Goal: Information Seeking & Learning: Learn about a topic

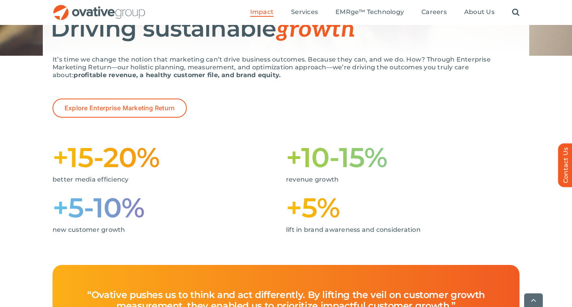
scroll to position [120, 0]
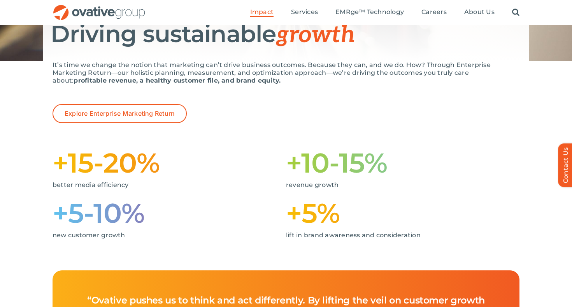
click at [100, 183] on p "better media efficiency" at bounding box center [164, 185] width 222 height 8
click at [343, 188] on p "revenue growth" at bounding box center [397, 185] width 222 height 8
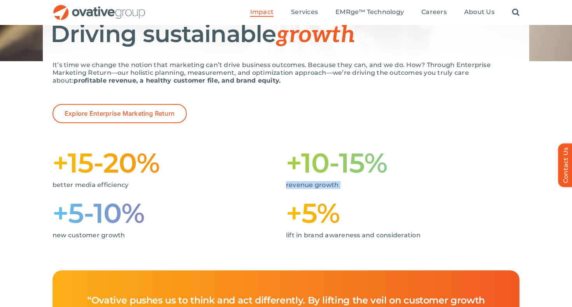
click at [343, 188] on p "revenue growth" at bounding box center [397, 185] width 222 height 8
click at [176, 240] on div "new customer growth" at bounding box center [164, 239] width 222 height 16
click at [432, 231] on div "+5% lift in brand awareness and consideration" at bounding box center [402, 222] width 233 height 50
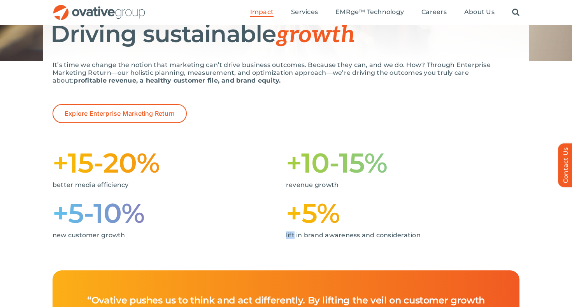
click at [432, 231] on div "+5% lift in brand awareness and consideration" at bounding box center [402, 222] width 233 height 50
click at [431, 231] on div "+5% lift in brand awareness and consideration" at bounding box center [402, 222] width 233 height 50
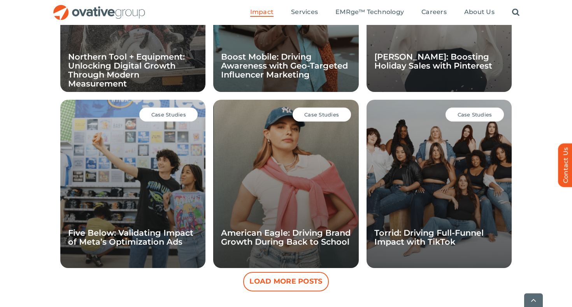
scroll to position [669, 0]
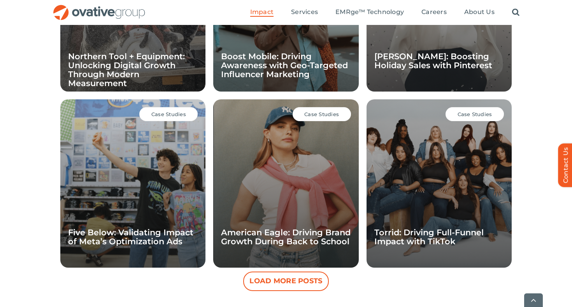
click at [310, 276] on button "Load More Posts" at bounding box center [286, 280] width 86 height 19
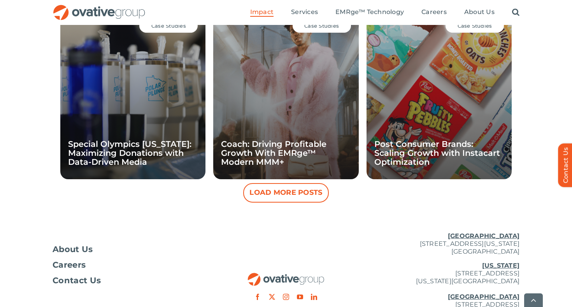
scroll to position [1115, 0]
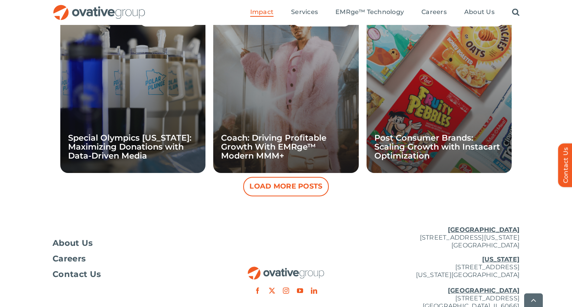
click at [298, 194] on button "Load More Posts" at bounding box center [286, 186] width 86 height 19
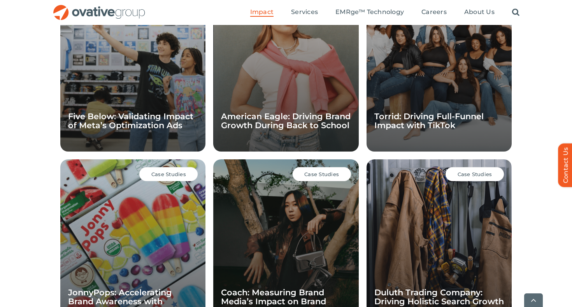
scroll to position [855, 0]
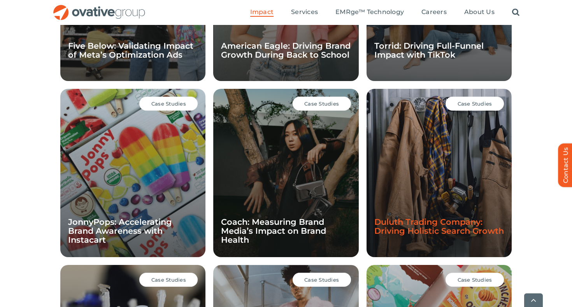
click at [433, 221] on link "Duluth Trading Company: Driving Holistic Search Growth" at bounding box center [439, 226] width 130 height 19
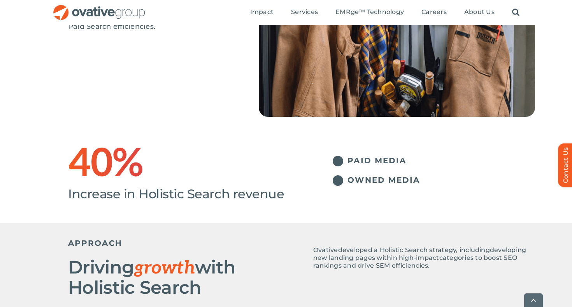
scroll to position [163, 0]
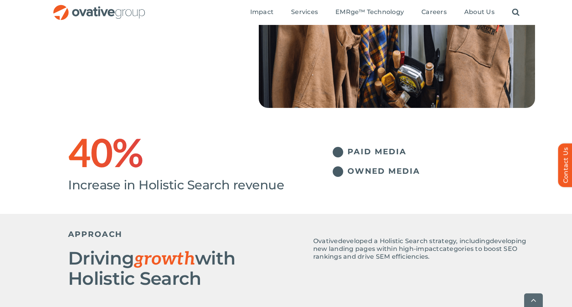
click at [208, 178] on span "Increase in Holistic Search revenue" at bounding box center [176, 184] width 216 height 15
click at [190, 154] on h1 "40%" at bounding box center [184, 155] width 233 height 25
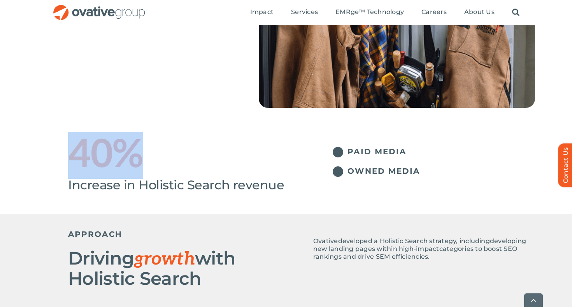
click at [190, 154] on h1 "40%" at bounding box center [184, 155] width 233 height 25
click at [419, 141] on div "PAID MEDIA OWNED MEDIA" at bounding box center [418, 157] width 233 height 52
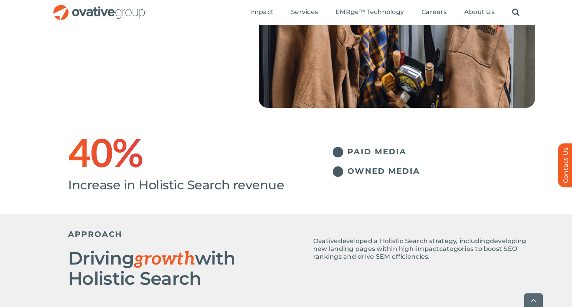
click at [419, 141] on div "PAID MEDIA OWNED MEDIA" at bounding box center [418, 157] width 233 height 52
click at [422, 163] on li "PAID MEDIA" at bounding box center [418, 155] width 233 height 17
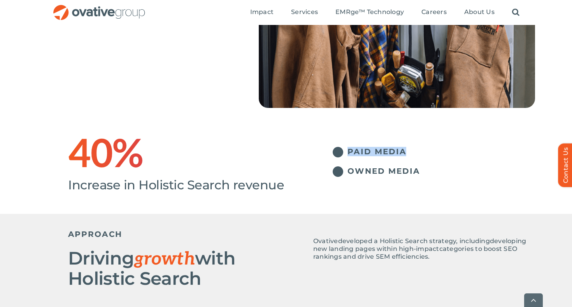
click at [458, 260] on p "Ovative developed a Holistic Search strategy, including developing new landing …" at bounding box center [424, 248] width 222 height 23
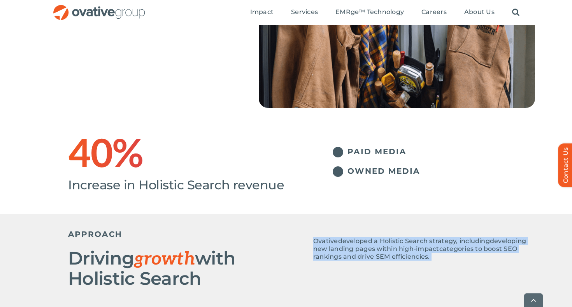
click at [458, 260] on p "Ovative developed a Holistic Search strategy, including developing new landing …" at bounding box center [424, 248] width 222 height 23
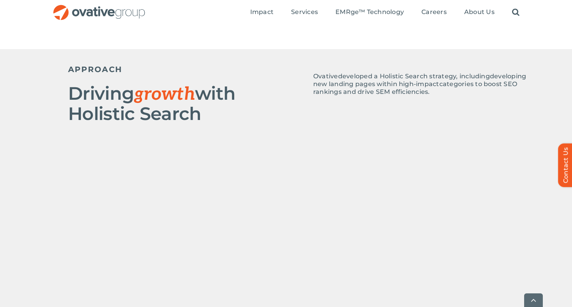
scroll to position [335, 0]
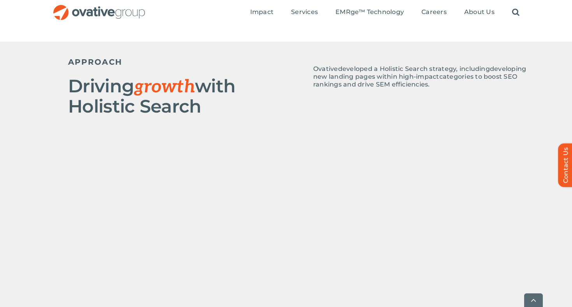
click at [423, 83] on span "categories to boost SEO rankings and drive SEM efficiencies." at bounding box center [415, 80] width 204 height 15
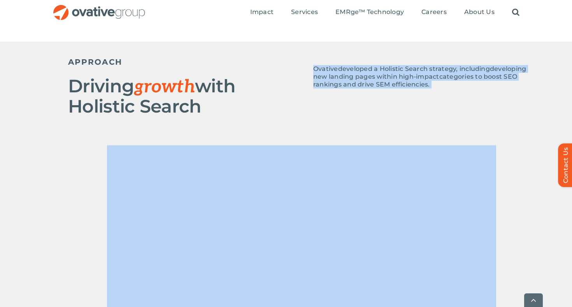
click at [423, 83] on span "categories to boost SEO rankings and drive SEM efficiencies." at bounding box center [415, 80] width 204 height 15
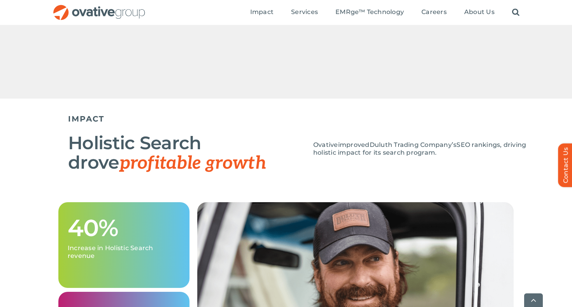
scroll to position [614, 0]
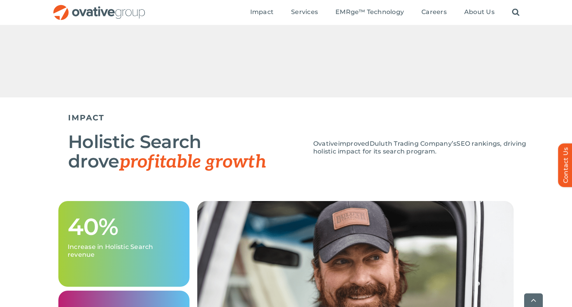
click at [427, 137] on div "Ovative improved Duluth Trading Company’s SEO rankings , driving holistic impac…" at bounding box center [418, 145] width 233 height 35
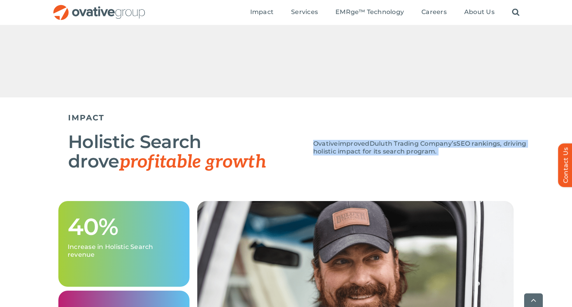
click at [443, 151] on p "Ovative improved Duluth Trading Company’s SEO rankings , driving holistic impac…" at bounding box center [424, 148] width 222 height 16
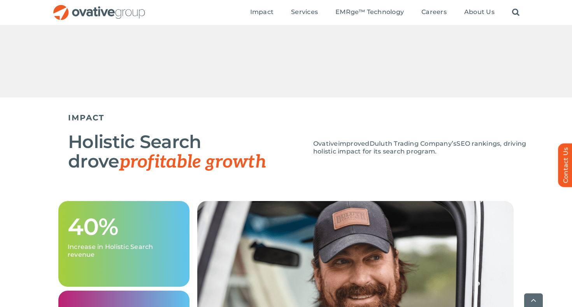
click at [443, 151] on p "Ovative improved Duluth Trading Company’s SEO rankings , driving holistic impac…" at bounding box center [424, 148] width 222 height 16
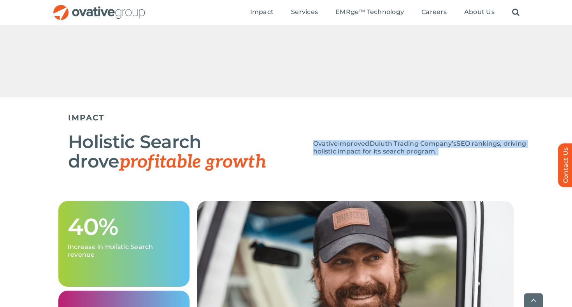
click at [456, 177] on div "Holistic Search drove profitable growth Ovative improved Duluth Trading Company…" at bounding box center [301, 152] width 467 height 49
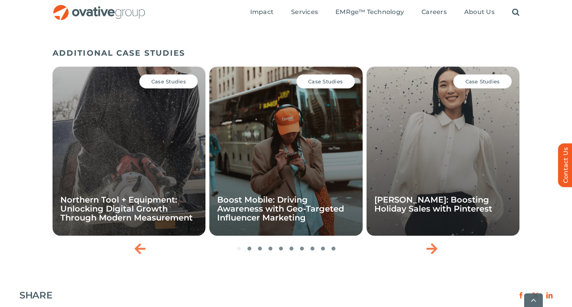
scroll to position [977, 0]
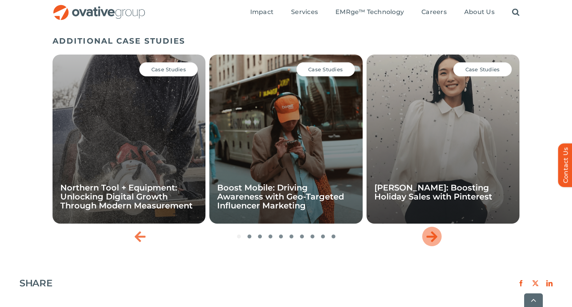
click at [433, 232] on icon "Next slide" at bounding box center [432, 236] width 11 height 12
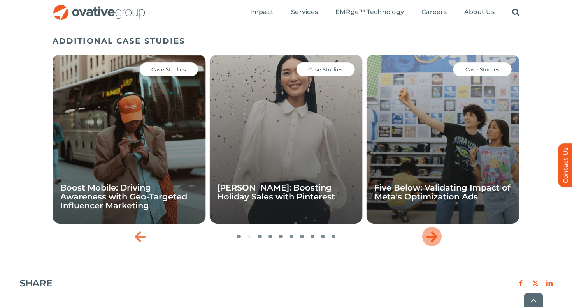
click at [433, 232] on icon "Next slide" at bounding box center [432, 236] width 11 height 12
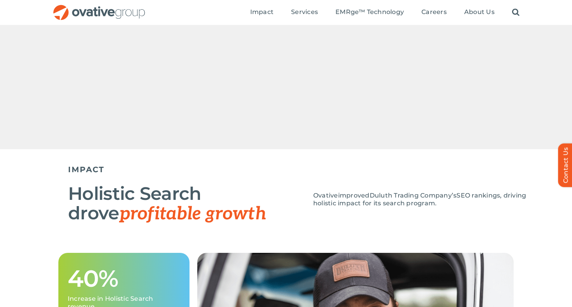
scroll to position [560, 0]
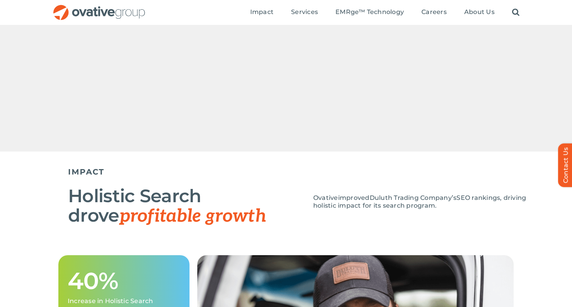
click at [456, 193] on div "Ovative improved Duluth Trading Company’s SEO rankings , driving holistic impac…" at bounding box center [418, 199] width 233 height 35
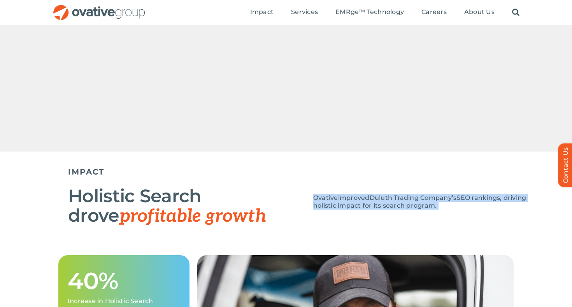
click at [462, 216] on div "Ovative improved Duluth Trading Company’s SEO rankings , driving holistic impac…" at bounding box center [424, 205] width 222 height 23
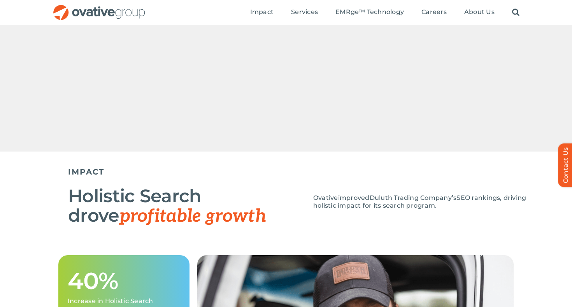
click at [462, 216] on div "Ovative improved Duluth Trading Company’s SEO rankings , driving holistic impac…" at bounding box center [424, 205] width 222 height 23
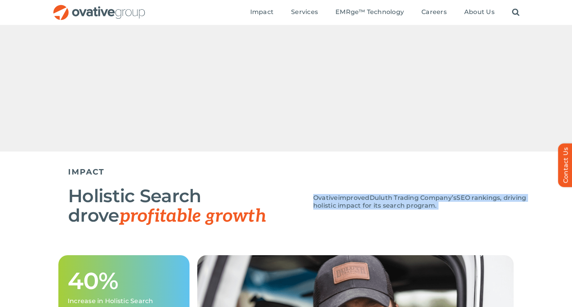
click at [466, 208] on p "Ovative improved Duluth Trading Company’s SEO rankings , driving holistic impac…" at bounding box center [424, 202] width 222 height 16
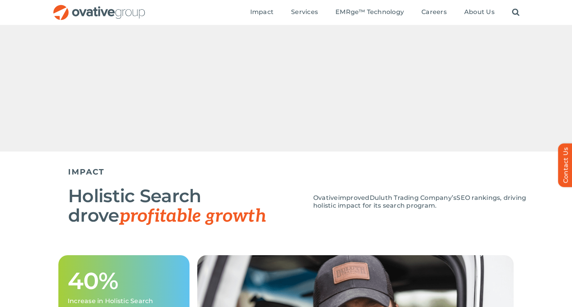
click at [466, 208] on p "Ovative improved Duluth Trading Company’s SEO rankings , driving holistic impac…" at bounding box center [424, 202] width 222 height 16
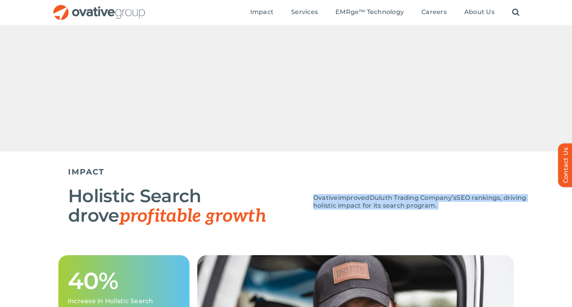
click at [466, 208] on p "Ovative improved Duluth Trading Company’s SEO rankings , driving holistic impac…" at bounding box center [424, 202] width 222 height 16
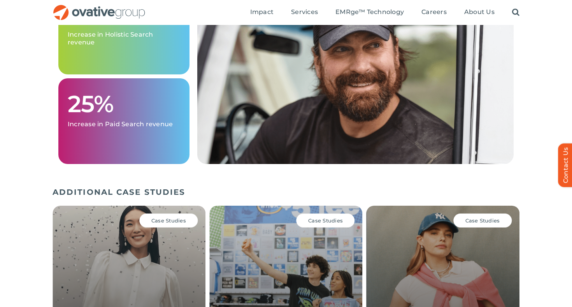
scroll to position [740, 0]
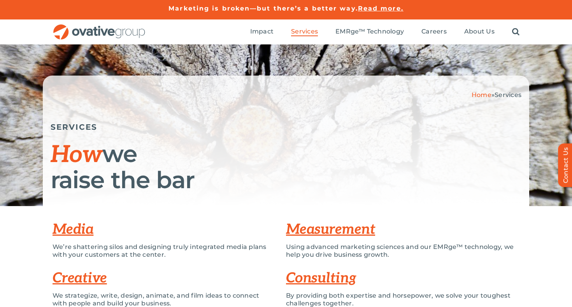
click at [200, 186] on h1 "How we raise the bar" at bounding box center [286, 166] width 471 height 51
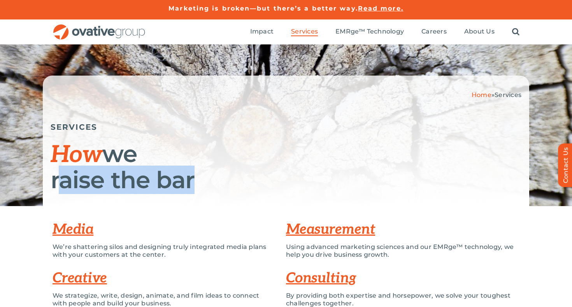
click at [200, 186] on h1 "How we raise the bar" at bounding box center [286, 166] width 471 height 51
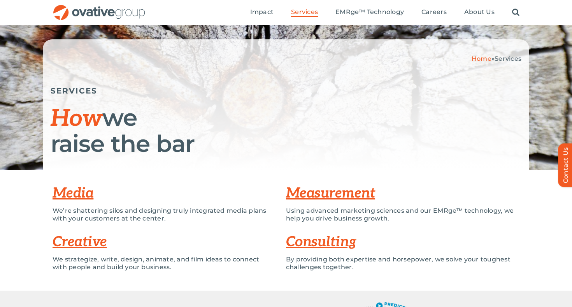
scroll to position [44, 0]
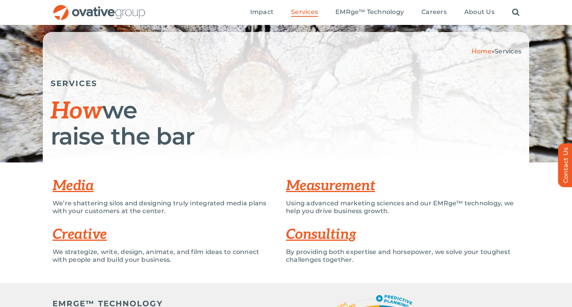
click at [200, 211] on p "We’re shattering silos and designing truly integrated media plans with your cus…" at bounding box center [164, 207] width 222 height 16
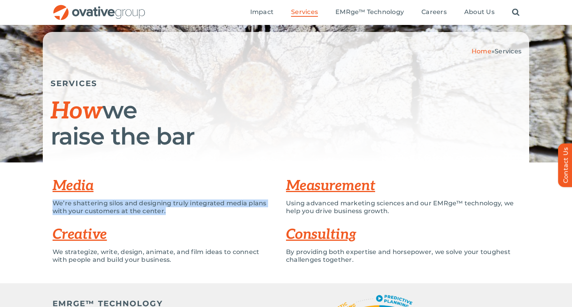
click at [415, 207] on p "Using advanced marketing sciences and our EMRge™ technology, we help you drive …" at bounding box center [402, 207] width 233 height 16
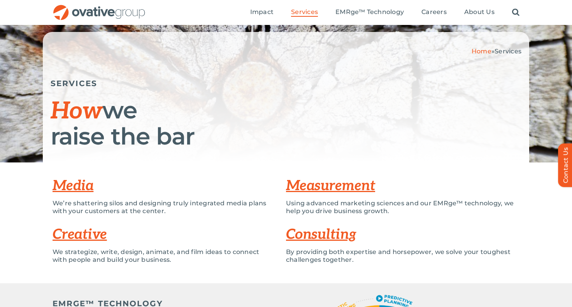
click at [415, 207] on p "Using advanced marketing sciences and our EMRge™ technology, we help you drive …" at bounding box center [402, 207] width 233 height 16
click at [415, 211] on p "Using advanced marketing sciences and our EMRge™ technology, we help you drive …" at bounding box center [402, 207] width 233 height 16
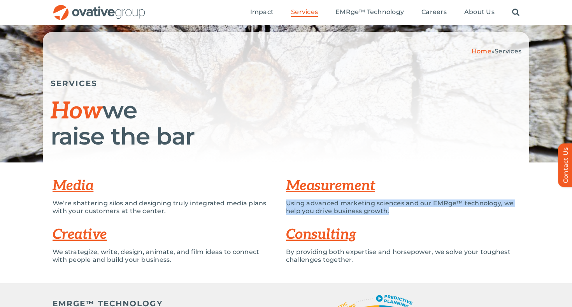
click at [415, 211] on p "Using advanced marketing sciences and our EMRge™ technology, we help you drive …" at bounding box center [402, 207] width 233 height 16
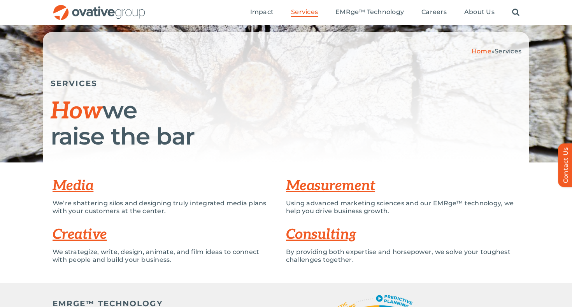
click at [414, 264] on div "By providing both expertise and horsepower, we solve your toughest challenges t…" at bounding box center [402, 259] width 233 height 23
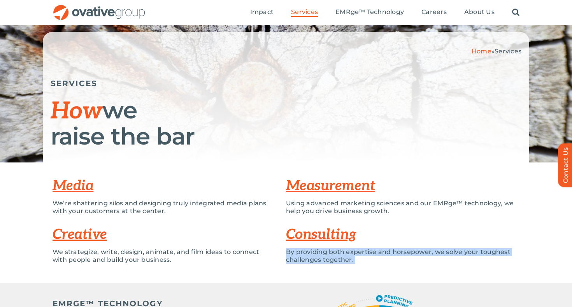
click at [414, 264] on div "By providing both expertise and horsepower, we solve your toughest challenges t…" at bounding box center [402, 259] width 233 height 23
click at [414, 260] on p "By providing both expertise and horsepower, we solve your toughest challenges t…" at bounding box center [402, 256] width 233 height 16
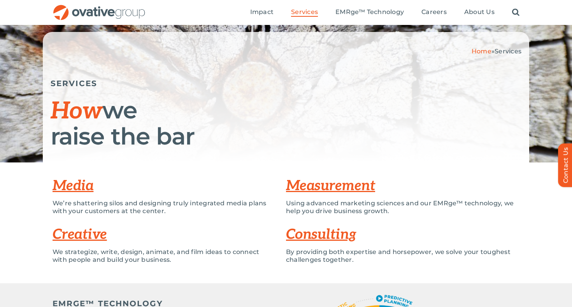
click at [414, 260] on p "By providing both expertise and horsepower, we solve your toughest challenges t…" at bounding box center [402, 256] width 233 height 16
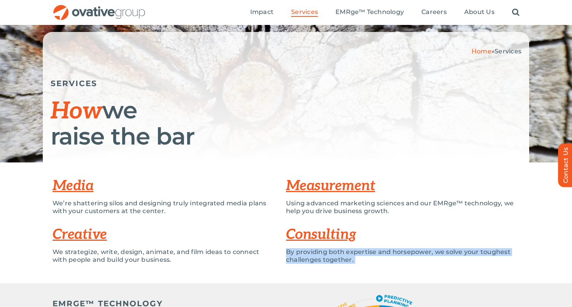
click at [414, 260] on p "By providing both expertise and horsepower, we solve your toughest challenges t…" at bounding box center [402, 256] width 233 height 16
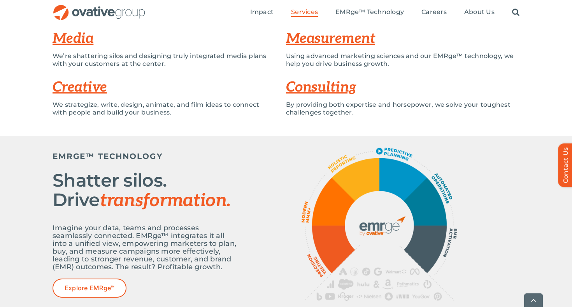
scroll to position [209, 0]
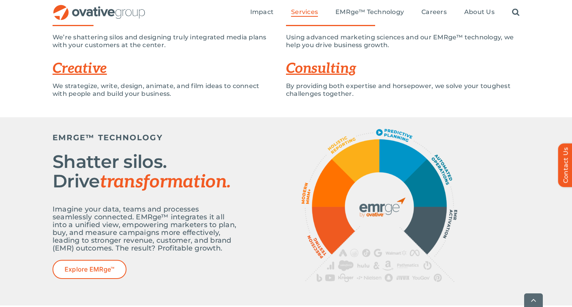
click at [230, 226] on p "Imagine your data, teams and processes seamlessly connected. EMRge™ integrates …" at bounding box center [146, 228] width 187 height 47
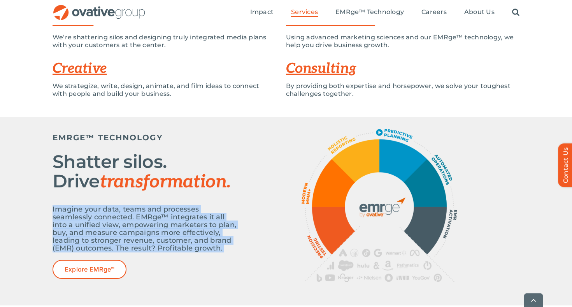
click at [242, 242] on div at bounding box center [379, 205] width 280 height 153
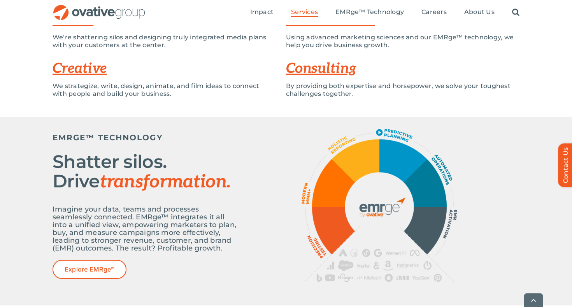
click at [242, 242] on div at bounding box center [379, 205] width 280 height 153
click at [234, 246] on p "Imagine your data, teams and processes seamlessly connected. EMRge™ integrates …" at bounding box center [146, 228] width 187 height 47
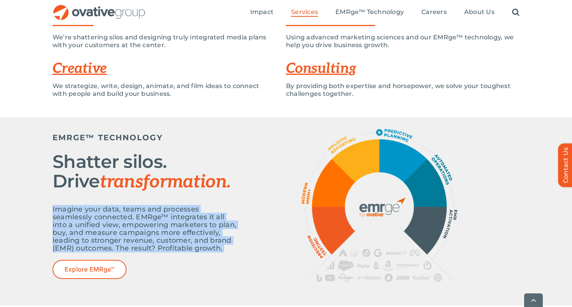
click at [234, 246] on p "Imagine your data, teams and processes seamlessly connected. EMRge™ integrates …" at bounding box center [146, 228] width 187 height 47
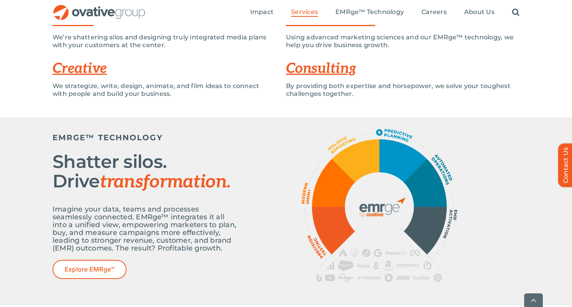
click at [234, 246] on p "Imagine your data, teams and processes seamlessly connected. EMRge™ integrates …" at bounding box center [146, 228] width 187 height 47
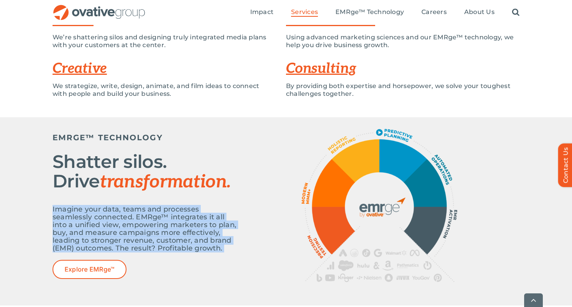
click at [234, 246] on p "Imagine your data, teams and processes seamlessly connected. EMRge™ integrates …" at bounding box center [146, 228] width 187 height 47
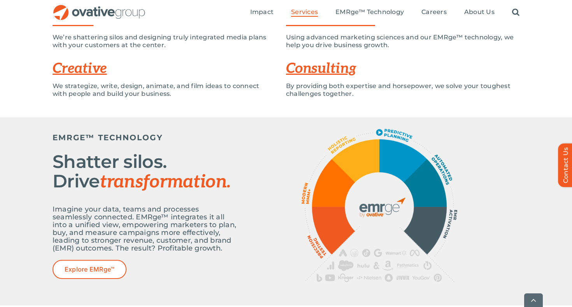
click at [234, 246] on p "Imagine your data, teams and processes seamlessly connected. EMRge™ integrates …" at bounding box center [146, 228] width 187 height 47
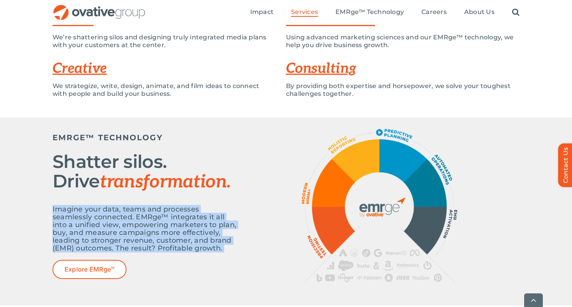
click at [141, 216] on p "Imagine your data, teams and processes seamlessly connected. EMRge™ integrates …" at bounding box center [146, 228] width 187 height 47
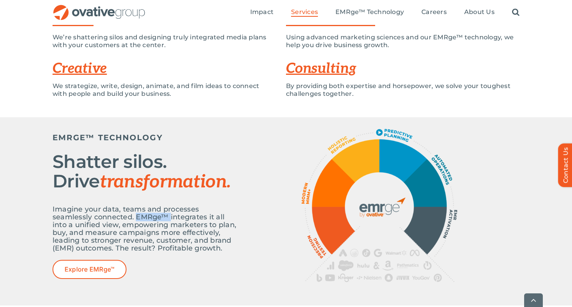
drag, startPoint x: 141, startPoint y: 216, endPoint x: 166, endPoint y: 216, distance: 24.9
click at [166, 216] on p "Imagine your data, teams and processes seamlessly connected. EMRge™ integrates …" at bounding box center [146, 228] width 187 height 47
drag, startPoint x: 166, startPoint y: 216, endPoint x: 154, endPoint y: 216, distance: 12.1
click at [154, 216] on p "Imagine your data, teams and processes seamlessly connected. EMRge™ integrates …" at bounding box center [146, 228] width 187 height 47
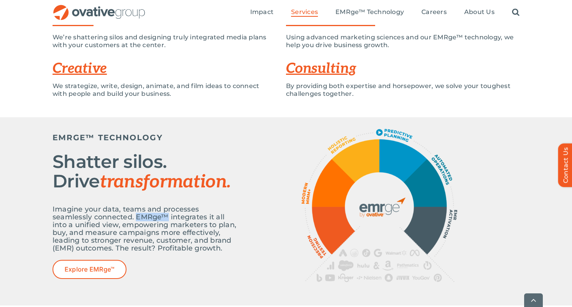
click at [154, 216] on p "Imagine your data, teams and processes seamlessly connected. EMRge™ integrates …" at bounding box center [146, 228] width 187 height 47
drag, startPoint x: 154, startPoint y: 216, endPoint x: 163, endPoint y: 216, distance: 9.0
click at [163, 216] on p "Imagine your data, teams and processes seamlessly connected. EMRge™ integrates …" at bounding box center [146, 228] width 187 height 47
drag, startPoint x: 181, startPoint y: 216, endPoint x: 207, endPoint y: 231, distance: 30.7
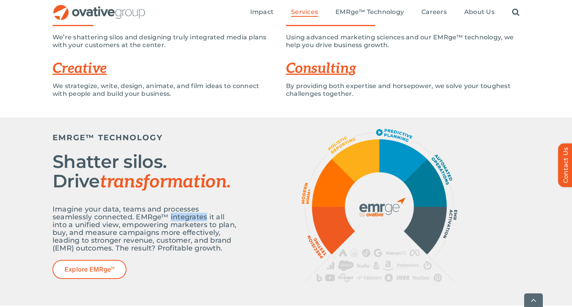
click at [207, 231] on p "Imagine your data, teams and processes seamlessly connected. EMRge™ integrates …" at bounding box center [146, 228] width 187 height 47
click at [125, 249] on p "Imagine your data, teams and processes seamlessly connected. EMRge™ integrates …" at bounding box center [146, 228] width 187 height 47
drag, startPoint x: 125, startPoint y: 249, endPoint x: 220, endPoint y: 248, distance: 95.7
click at [220, 248] on p "Imagine your data, teams and processes seamlessly connected. EMRge™ integrates …" at bounding box center [146, 228] width 187 height 47
click at [212, 242] on p "Imagine your data, teams and processes seamlessly connected. EMRge™ integrates …" at bounding box center [146, 228] width 187 height 47
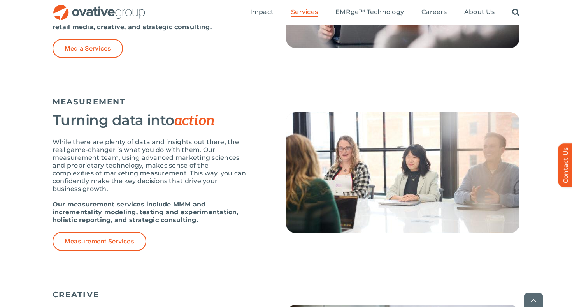
scroll to position [646, 0]
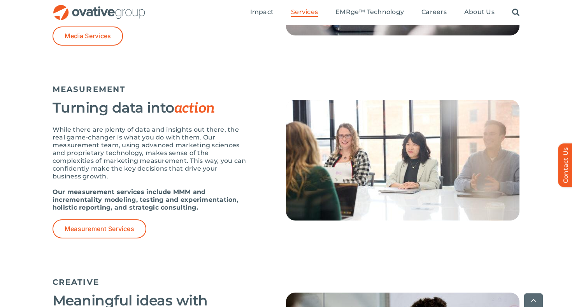
click at [149, 172] on p "While there are plenty of data and insights out there, the real game-changer is…" at bounding box center [150, 153] width 195 height 54
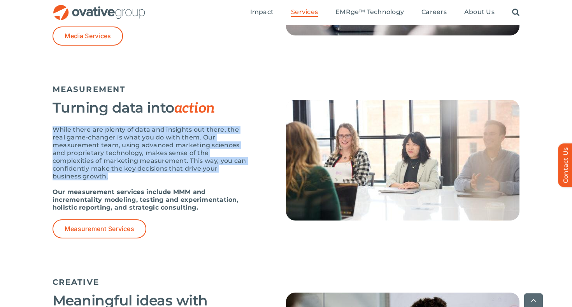
click at [151, 176] on p "While there are plenty of data and insights out there, the real game-changer is…" at bounding box center [150, 153] width 195 height 54
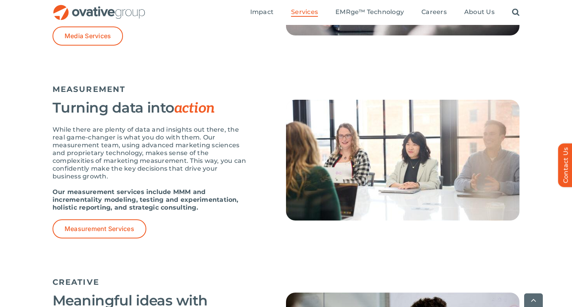
click at [151, 176] on p "While there are plenty of data and insights out there, the real game-changer is…" at bounding box center [150, 153] width 195 height 54
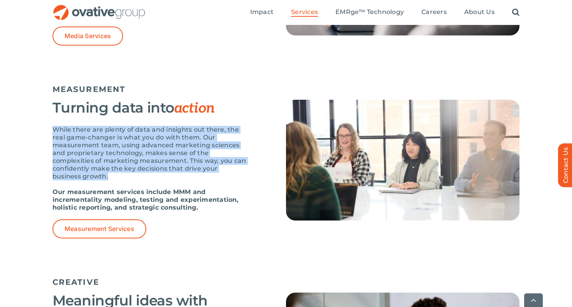
click at [151, 176] on p "While there are plenty of data and insights out there, the real game-changer is…" at bounding box center [150, 153] width 195 height 54
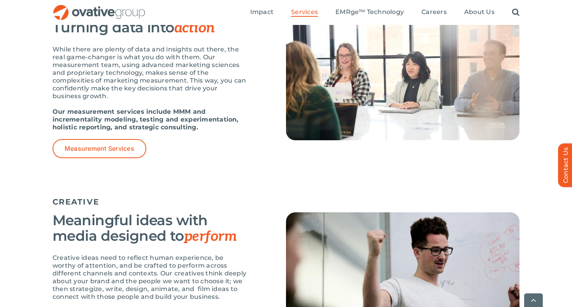
scroll to position [821, 0]
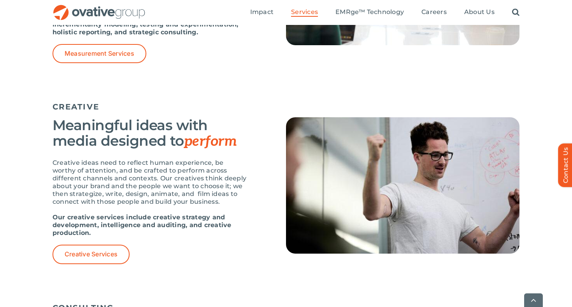
click at [226, 198] on p "Creative ideas need to reflect human experience, be worthy of attention, and be…" at bounding box center [150, 182] width 195 height 47
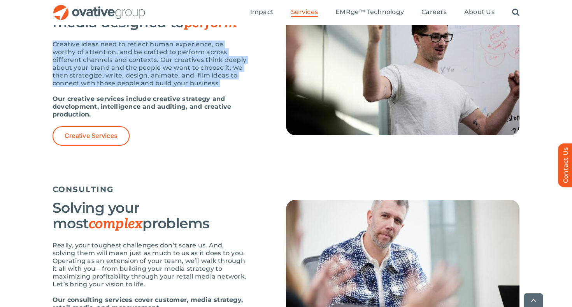
scroll to position [1048, 0]
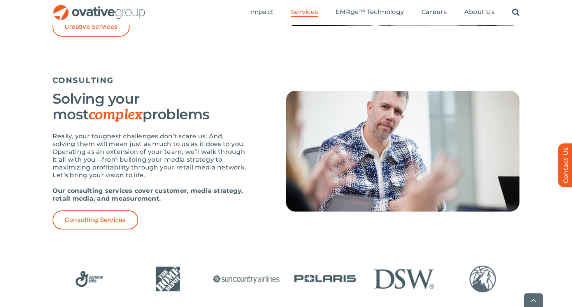
click at [226, 198] on p "Our consulting services cover customer, media strategy, retail media, and measu…" at bounding box center [150, 195] width 195 height 16
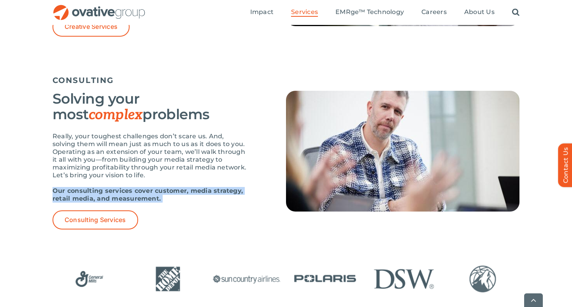
click at [235, 166] on p "Really, your toughest challenges don’t scare us. And, solving them will mean ju…" at bounding box center [150, 155] width 195 height 47
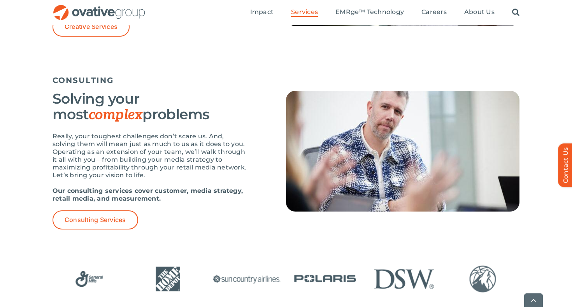
click at [235, 166] on p "Really, your toughest challenges don’t scare us. And, solving them will mean ju…" at bounding box center [150, 155] width 195 height 47
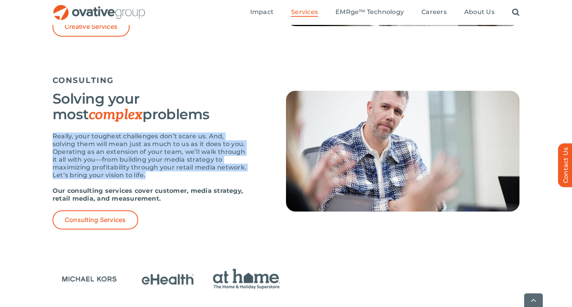
click at [248, 111] on div "Solving your most complex problems Really, your toughest challenges don’t scare…" at bounding box center [169, 160] width 233 height 139
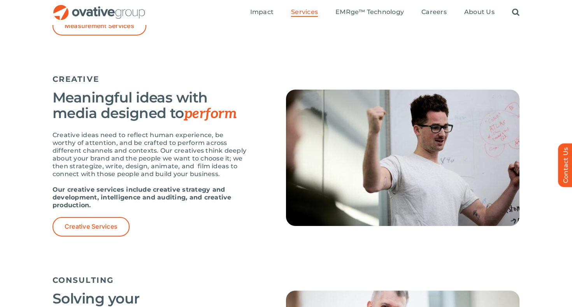
scroll to position [825, 0]
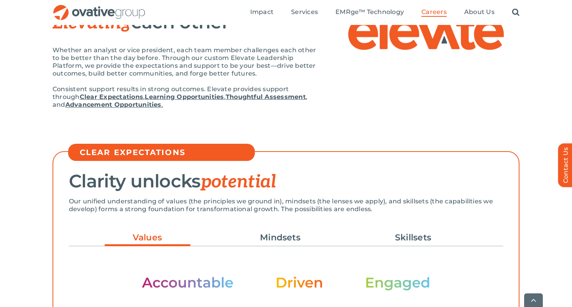
scroll to position [128, 0]
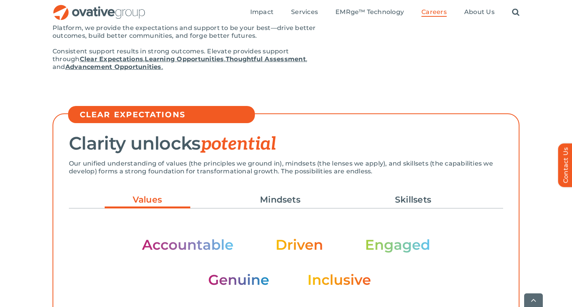
click at [285, 150] on h2 "Clarity unlocks potential" at bounding box center [286, 143] width 434 height 20
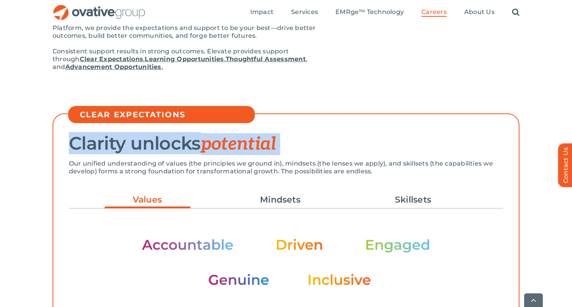
click at [290, 162] on p "Our unified understanding of values (the principles we ground in), mindsets (th…" at bounding box center [286, 168] width 434 height 16
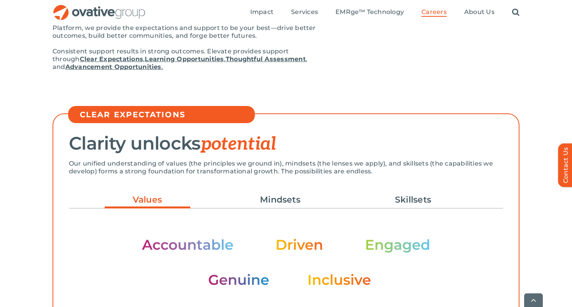
click at [290, 162] on p "Our unified understanding of values (the principles we ground in), mindsets (th…" at bounding box center [286, 168] width 434 height 16
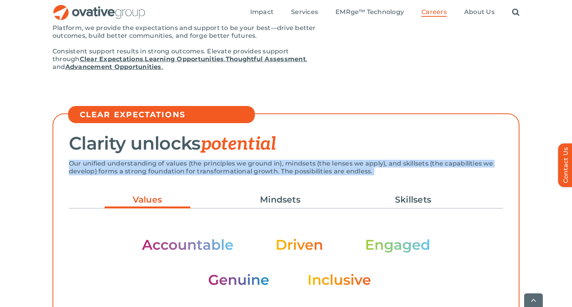
click at [290, 162] on p "Our unified understanding of values (the principles we ground in), mindsets (th…" at bounding box center [286, 168] width 434 height 16
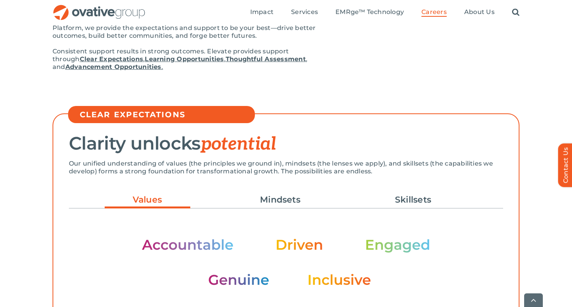
click at [290, 162] on p "Our unified understanding of values (the principles we ground in), mindsets (th…" at bounding box center [286, 168] width 434 height 16
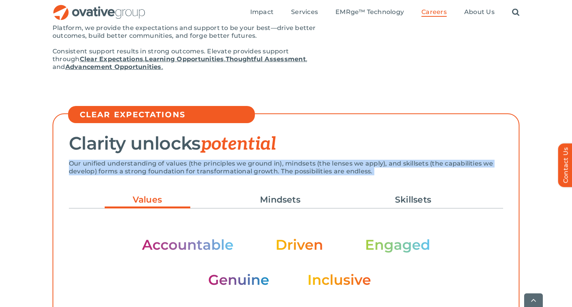
click at [290, 162] on p "Our unified understanding of values (the principles we ground in), mindsets (th…" at bounding box center [286, 168] width 434 height 16
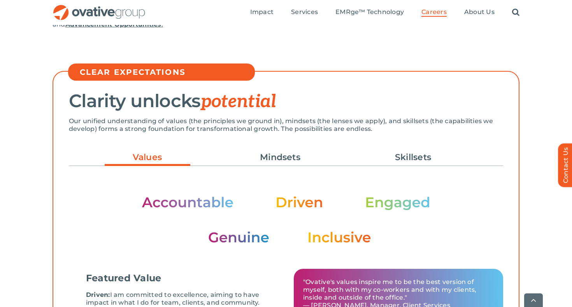
scroll to position [171, 0]
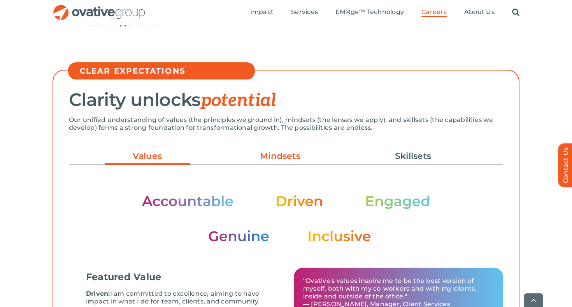
click at [295, 158] on link "Mindsets" at bounding box center [280, 155] width 86 height 13
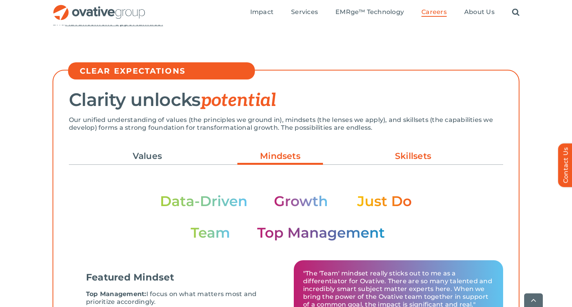
click at [424, 151] on link "Skillsets" at bounding box center [413, 155] width 86 height 13
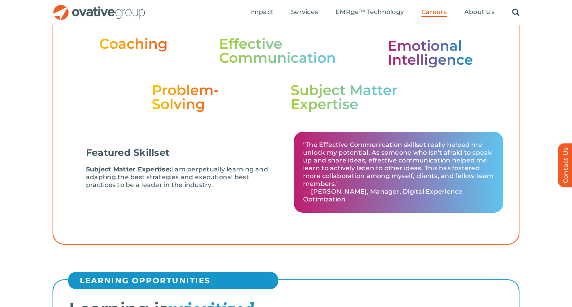
scroll to position [284, 0]
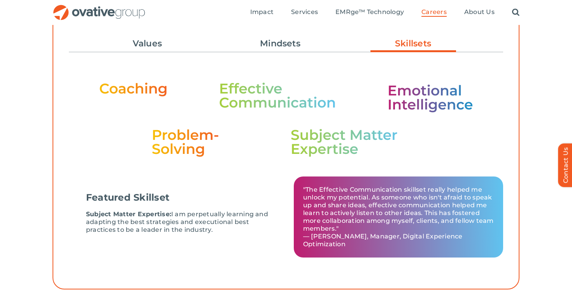
click at [264, 84] on img at bounding box center [286, 118] width 374 height 75
drag, startPoint x: 264, startPoint y: 84, endPoint x: 323, endPoint y: 107, distance: 63.8
click at [323, 107] on img at bounding box center [286, 118] width 374 height 75
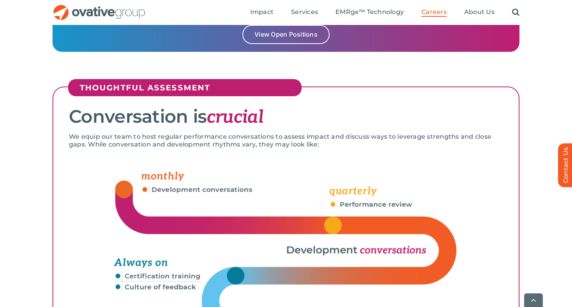
scroll to position [1148, 0]
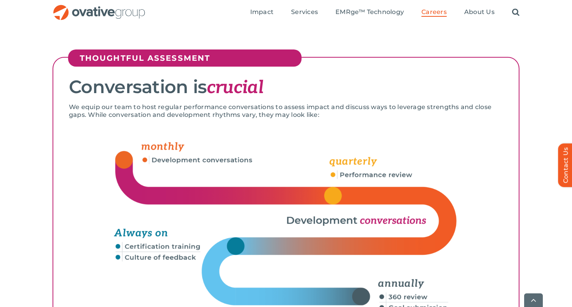
click at [214, 154] on img at bounding box center [286, 228] width 369 height 188
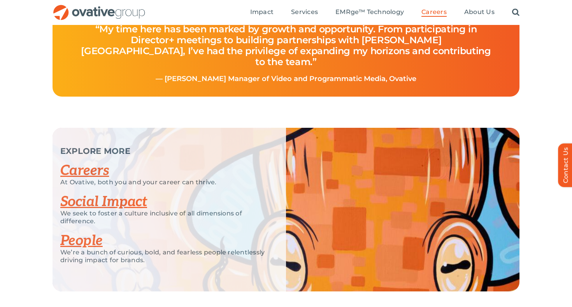
scroll to position [1859, 0]
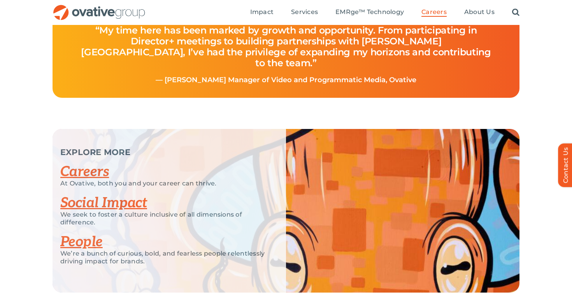
click at [447, 84] on p "— Derrius Jackson, Sr. Manager of Video and Programmatic Media, Ovative" at bounding box center [286, 80] width 430 height 8
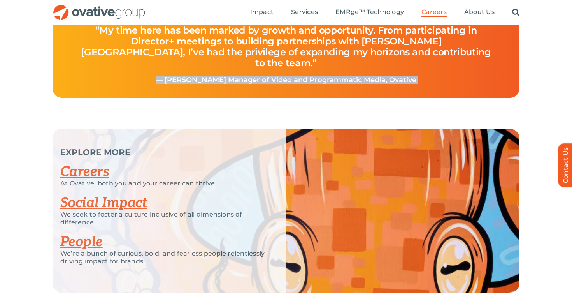
click at [447, 76] on h4 "“My time here has been marked by growth and opportunity. From participating in …" at bounding box center [286, 46] width 430 height 59
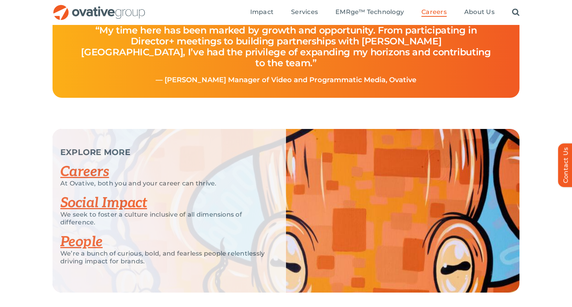
click at [447, 76] on h4 "“My time here has been marked by growth and opportunity. From participating in …" at bounding box center [286, 46] width 430 height 59
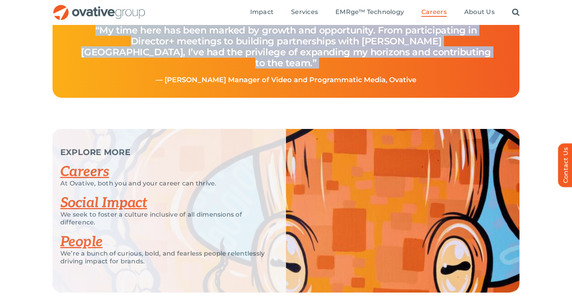
click at [447, 76] on h4 "“My time here has been marked by growth and opportunity. From participating in …" at bounding box center [286, 46] width 430 height 59
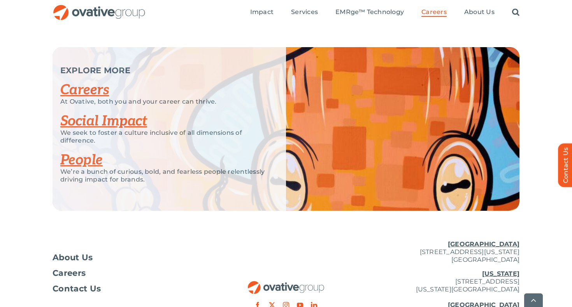
scroll to position [1960, 0]
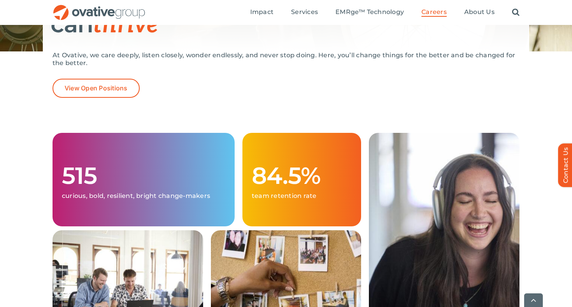
scroll to position [155, 0]
click at [187, 191] on p "curious, bold, resilient, bright change-makers" at bounding box center [143, 195] width 163 height 8
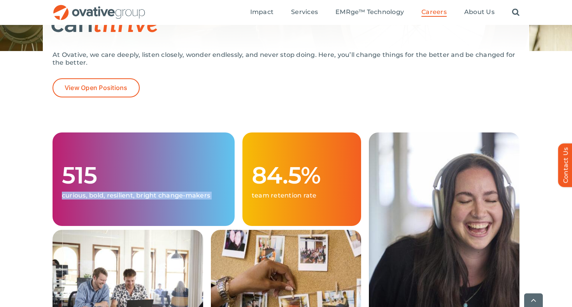
click at [306, 190] on div "84.5% team retention rate" at bounding box center [301, 178] width 119 height 93
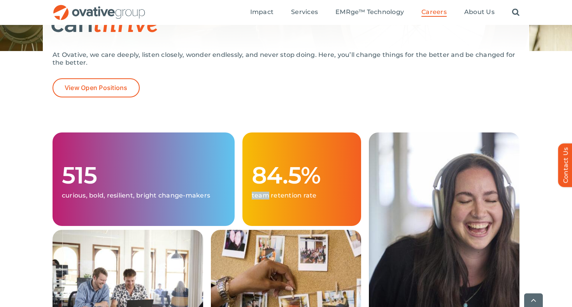
click at [306, 190] on div "84.5% team retention rate" at bounding box center [301, 178] width 119 height 93
click at [331, 173] on h1 "84.5%" at bounding box center [302, 175] width 100 height 25
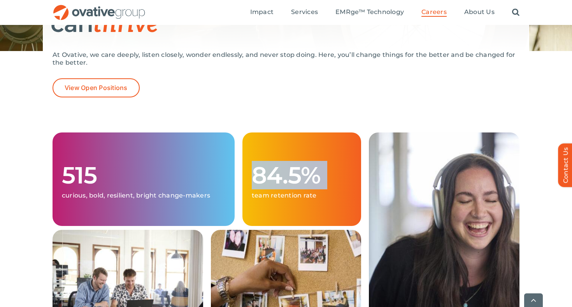
click at [331, 173] on h1 "84.5%" at bounding box center [302, 175] width 100 height 25
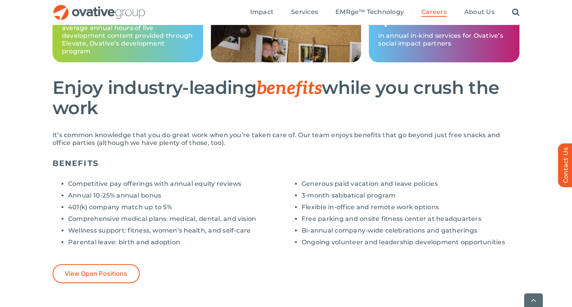
scroll to position [525, 0]
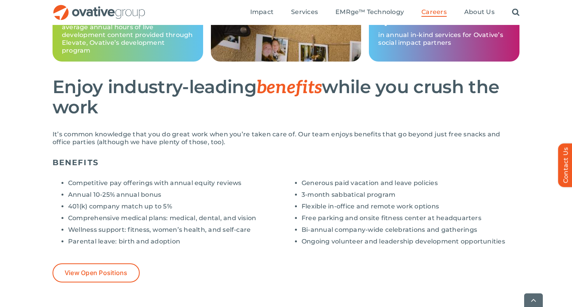
click at [241, 207] on li "401(k) company match up to 5%" at bounding box center [177, 206] width 218 height 8
click at [250, 187] on ul "Competitive pay offerings with annual equity reviews Annual 10-25% annual bonus…" at bounding box center [169, 212] width 233 height 66
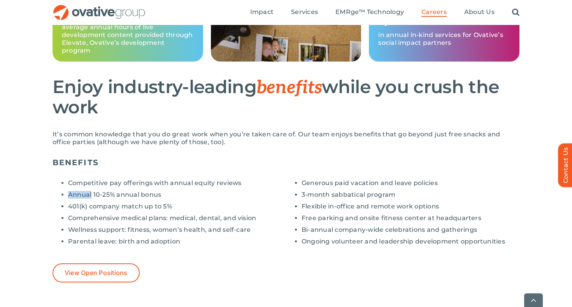
click at [250, 187] on ul "Competitive pay offerings with annual equity reviews Annual 10-25% annual bonus…" at bounding box center [169, 212] width 233 height 66
click at [257, 217] on li "Comprehensive medical plans: medical, dental, and vision" at bounding box center [177, 218] width 218 height 8
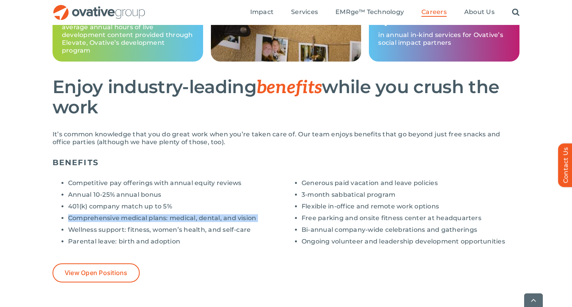
click at [262, 248] on div "Competitive pay offerings with annual equity reviews Annual 10-25% annual bonus…" at bounding box center [169, 212] width 233 height 79
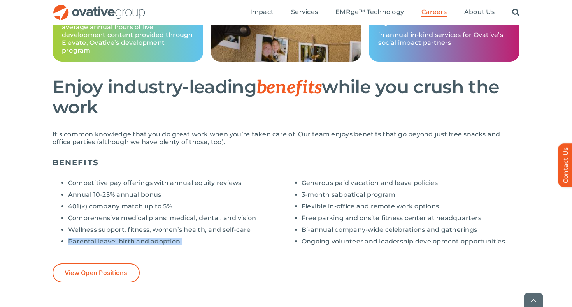
click at [412, 198] on li "3-month sabbatical program" at bounding box center [411, 195] width 218 height 8
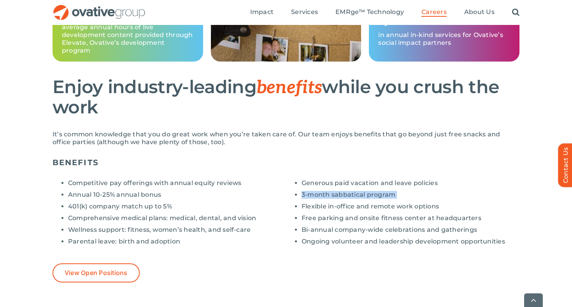
click at [462, 201] on ul "Generous paid vacation and leave policies 3-month sabbatical program Flexible i…" at bounding box center [402, 212] width 233 height 66
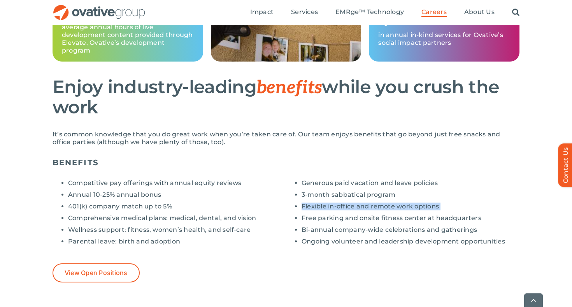
click at [470, 209] on li "Flexible in-office and remote work options" at bounding box center [411, 206] width 218 height 8
click at [479, 222] on ul "Generous paid vacation and leave policies 3-month sabbatical program Flexible i…" at bounding box center [402, 212] width 233 height 66
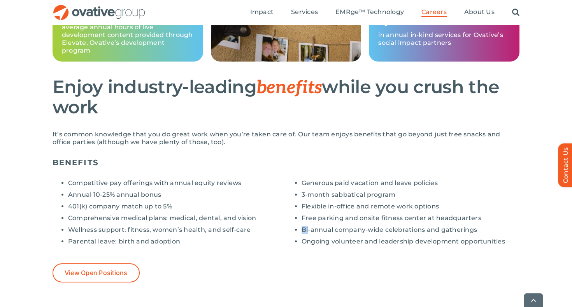
click at [479, 222] on ul "Generous paid vacation and leave policies 3-month sabbatical program Flexible i…" at bounding box center [402, 212] width 233 height 66
click at [488, 212] on ul "Generous paid vacation and leave policies 3-month sabbatical program Flexible i…" at bounding box center [402, 212] width 233 height 66
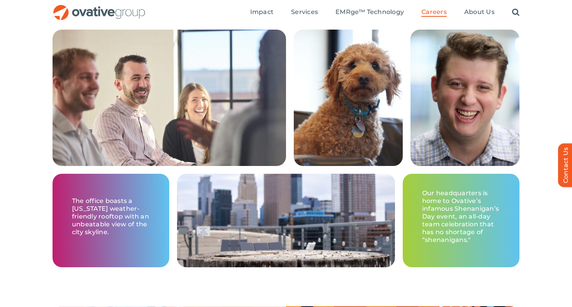
scroll to position [1237, 0]
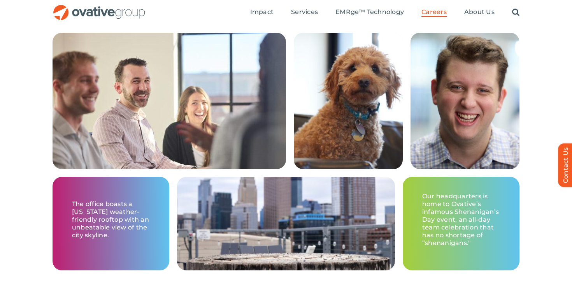
click at [483, 241] on p "Our headquarters is home to Ovative’s infamous Shenanigan’s Day event, an all-d…" at bounding box center [461, 219] width 78 height 54
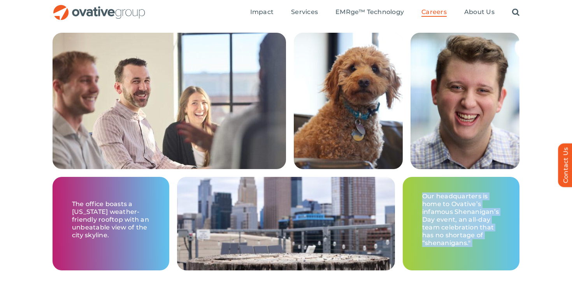
click at [483, 241] on p "Our headquarters is home to Ovative’s infamous Shenanigan’s Day event, an all-d…" at bounding box center [461, 219] width 78 height 54
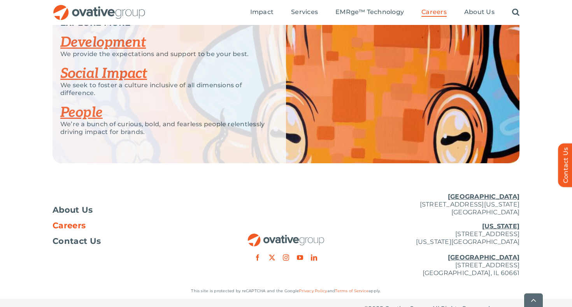
scroll to position [1562, 0]
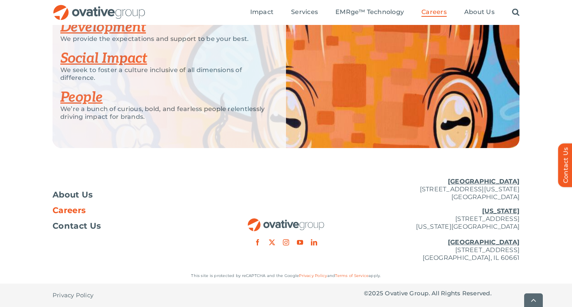
click at [82, 99] on link "People" at bounding box center [81, 97] width 42 height 17
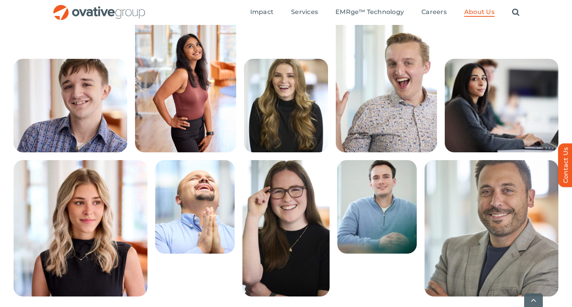
scroll to position [211, 0]
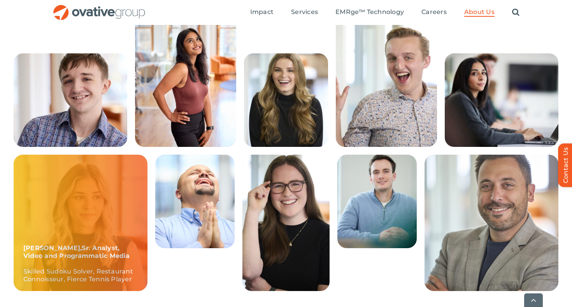
drag, startPoint x: 107, startPoint y: 233, endPoint x: 107, endPoint y: 222, distance: 10.9
click at [108, 222] on div "[PERSON_NAME] Analyst, Video and Programmatic Media Skilled Sudoku Solver, Rest…" at bounding box center [81, 222] width 134 height 136
click at [105, 249] on b "Sr. Analyst, Video and Programmatic Media" at bounding box center [76, 251] width 107 height 15
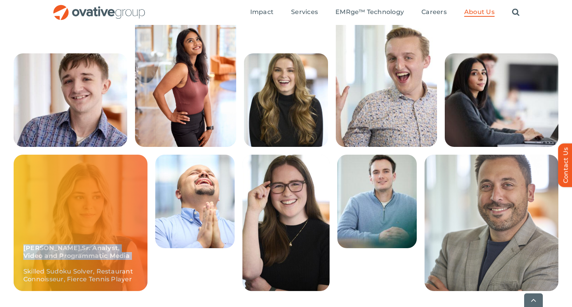
click at [105, 255] on p "[PERSON_NAME] Analyst, Video and Programmatic Media Skilled Sudoku Solver, Rest…" at bounding box center [80, 263] width 114 height 39
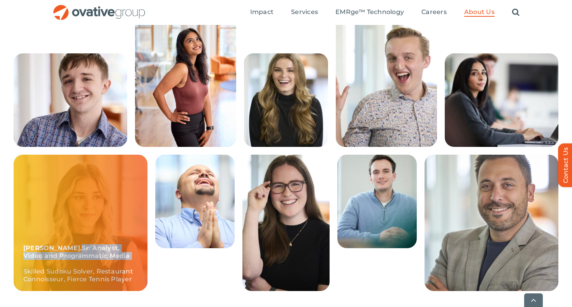
click at [105, 255] on p "[PERSON_NAME] Analyst, Video and Programmatic Media Skilled Sudoku Solver, Rest…" at bounding box center [80, 263] width 114 height 39
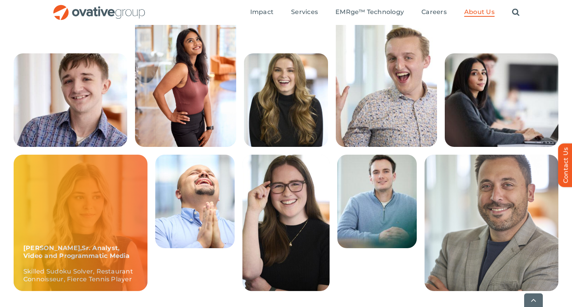
click at [25, 249] on strong "[PERSON_NAME] Analyst, Video and Programmatic Media" at bounding box center [76, 251] width 107 height 15
drag, startPoint x: 25, startPoint y: 249, endPoint x: 76, endPoint y: 248, distance: 50.6
click at [76, 248] on strong "[PERSON_NAME] Analyst, Video and Programmatic Media" at bounding box center [76, 251] width 107 height 15
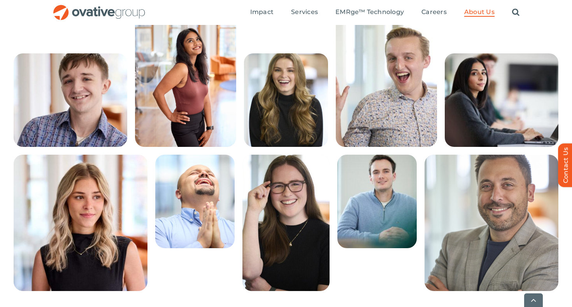
copy strong "[PERSON_NAME] Analyst"
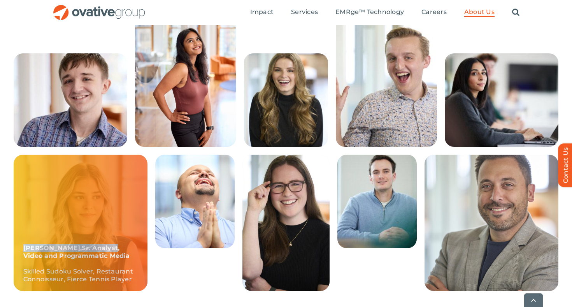
click at [42, 251] on strong "[PERSON_NAME] Analyst, Video and Programmatic Media" at bounding box center [76, 251] width 107 height 15
click at [32, 249] on strong "[PERSON_NAME] Analyst, Video and Programmatic Media" at bounding box center [76, 251] width 107 height 15
copy strong "[PERSON_NAME] Analyst"
drag, startPoint x: 32, startPoint y: 249, endPoint x: 68, endPoint y: 248, distance: 36.2
click at [68, 248] on strong "[PERSON_NAME] Analyst, Video and Programmatic Media" at bounding box center [76, 251] width 107 height 15
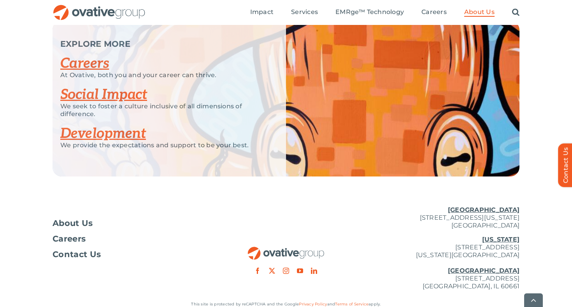
scroll to position [1042, 0]
